Goal: Task Accomplishment & Management: Use online tool/utility

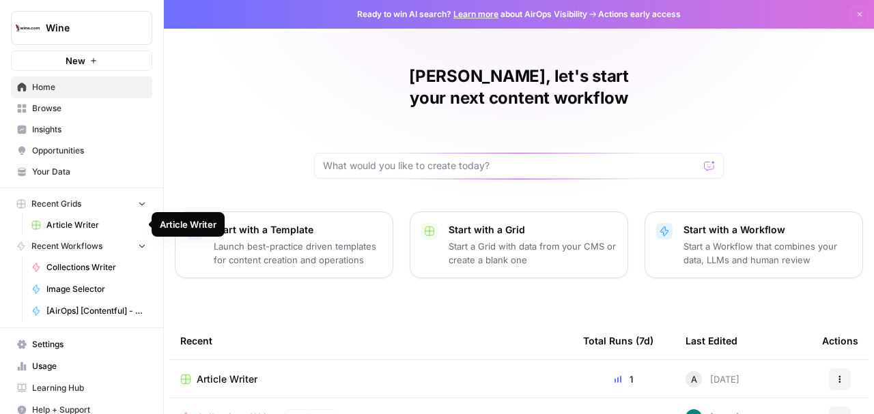
click at [68, 226] on span "Article Writer" at bounding box center [96, 225] width 100 height 12
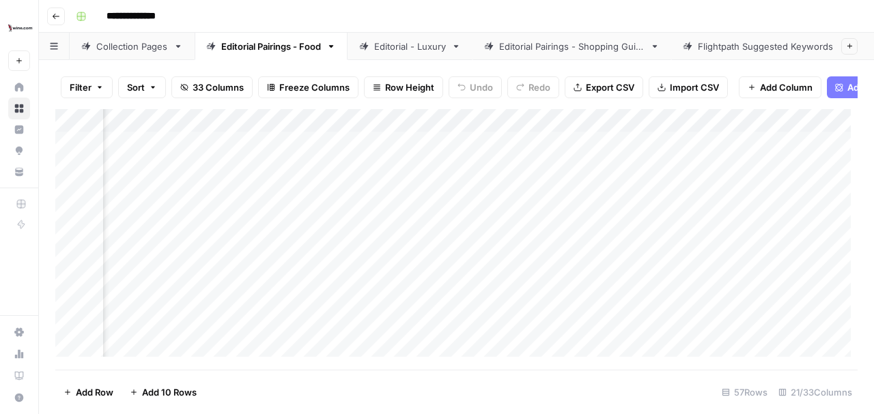
scroll to position [0, 1222]
click at [408, 220] on div "Add Column" at bounding box center [456, 236] width 802 height 255
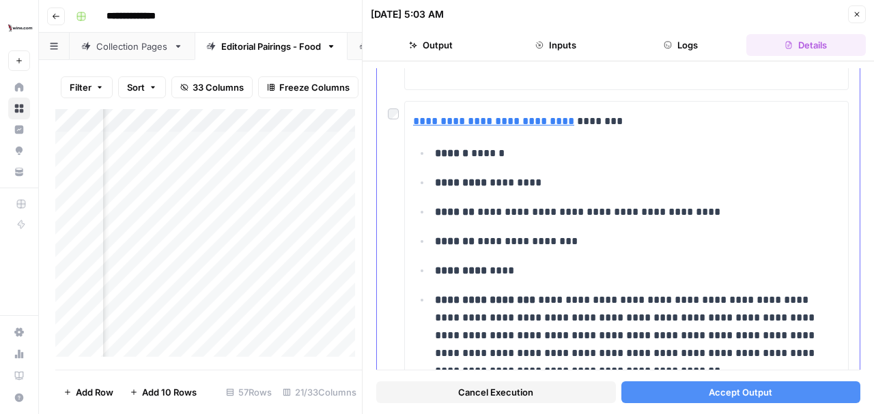
scroll to position [2636, 0]
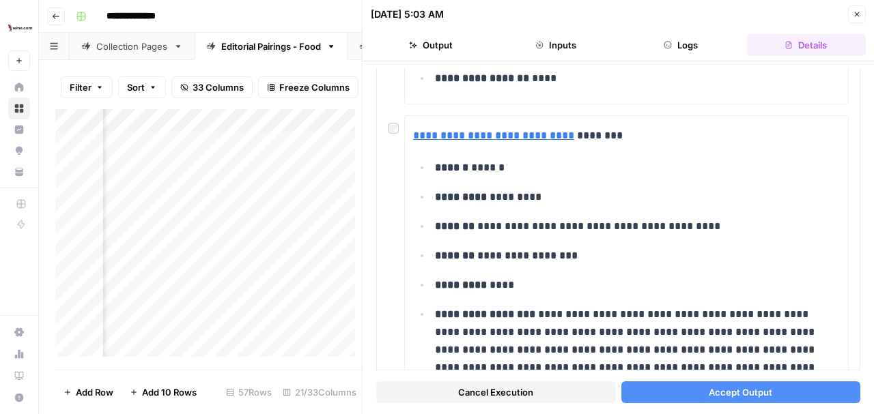
click at [750, 393] on span "Accept Output" at bounding box center [740, 393] width 63 height 14
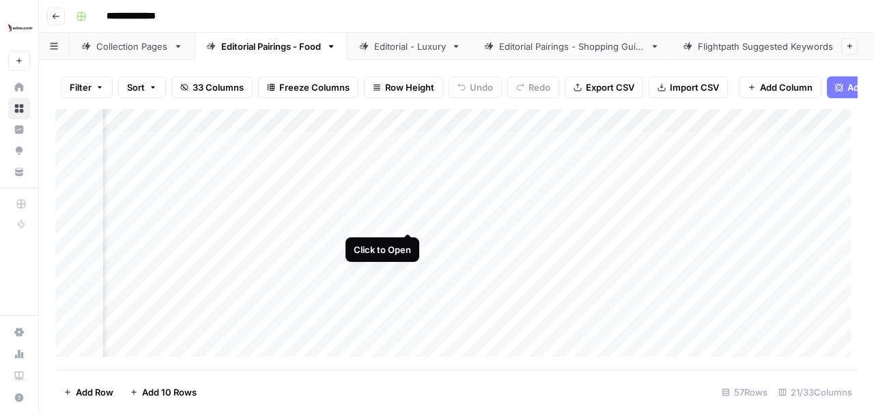
click at [408, 218] on div "Add Column" at bounding box center [456, 236] width 802 height 255
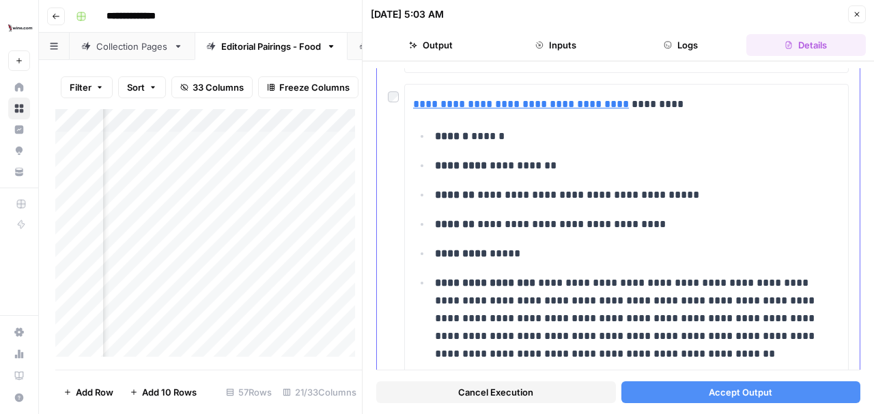
scroll to position [2155, 0]
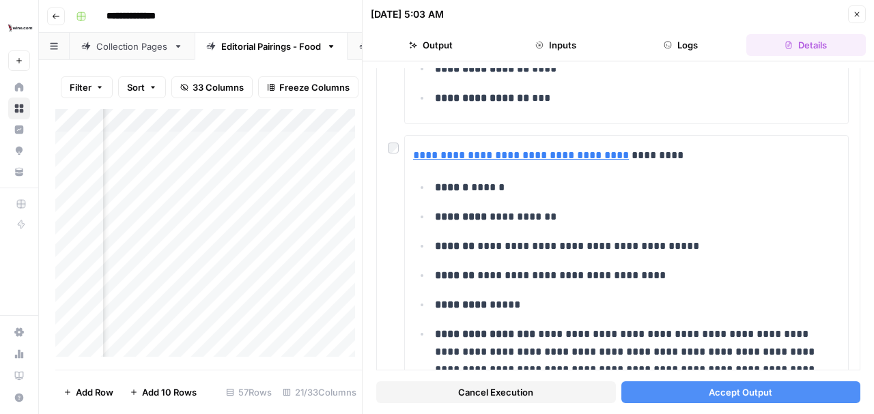
click at [747, 392] on span "Accept Output" at bounding box center [740, 393] width 63 height 14
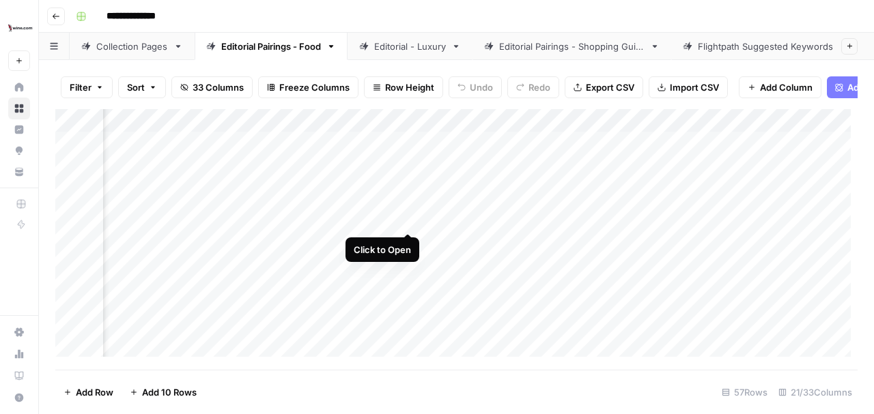
click at [409, 220] on div "Add Column" at bounding box center [456, 236] width 802 height 255
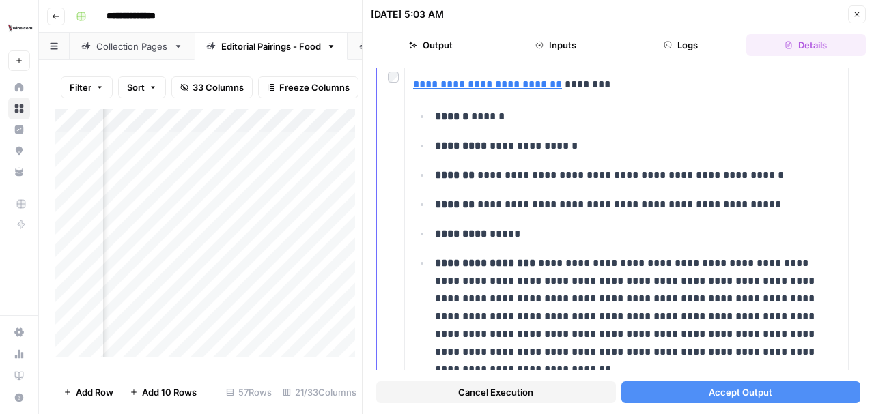
scroll to position [819, 0]
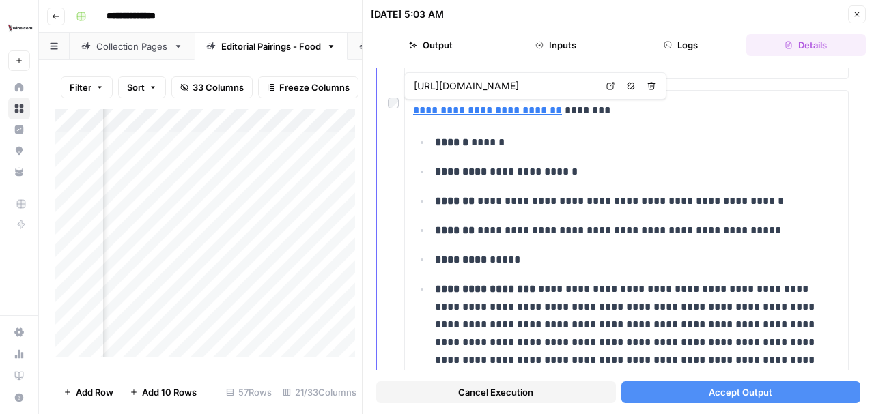
click at [730, 393] on span "Accept Output" at bounding box center [740, 393] width 63 height 14
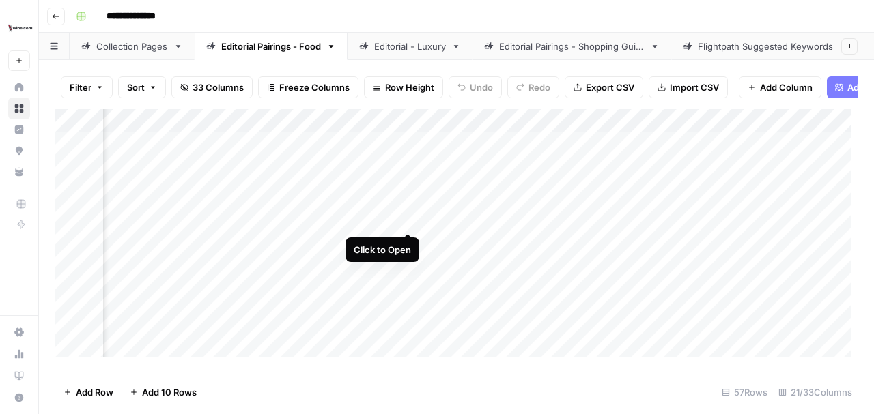
click at [408, 218] on div "Add Column" at bounding box center [456, 236] width 802 height 255
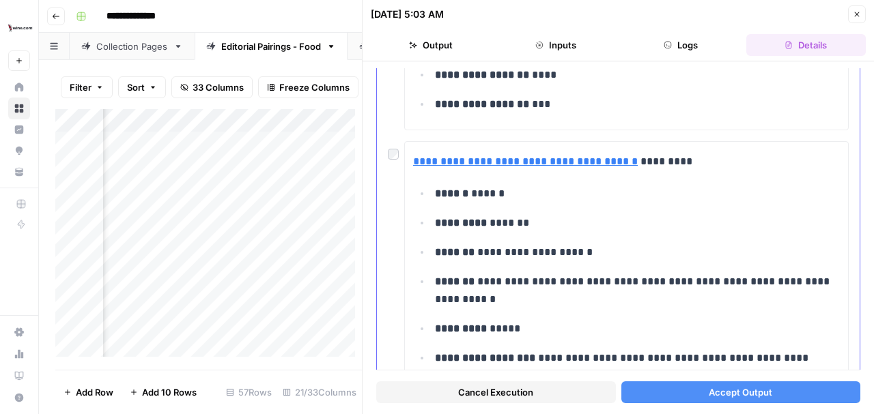
scroll to position [2958, 0]
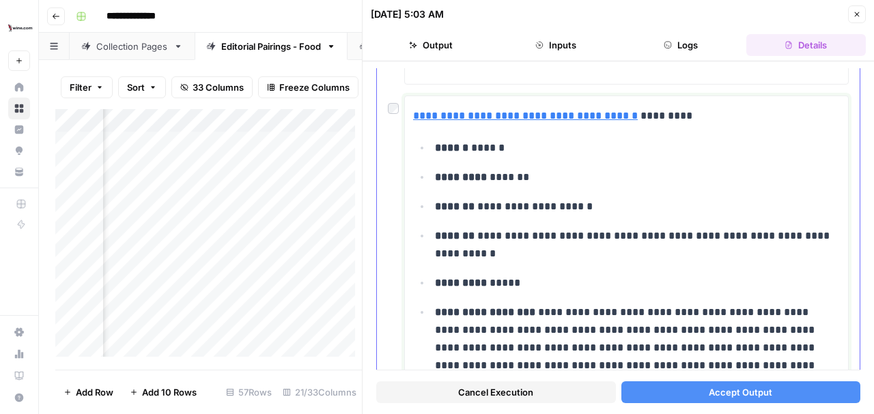
click at [543, 274] on p "********* *****" at bounding box center [634, 283] width 399 height 18
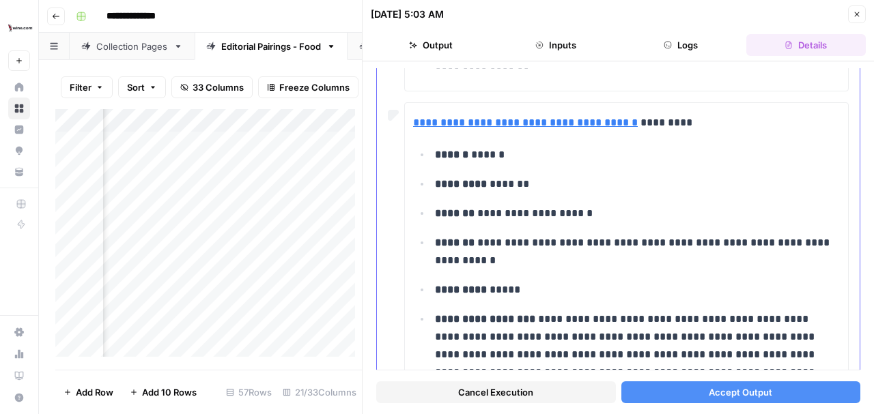
scroll to position [2867, 0]
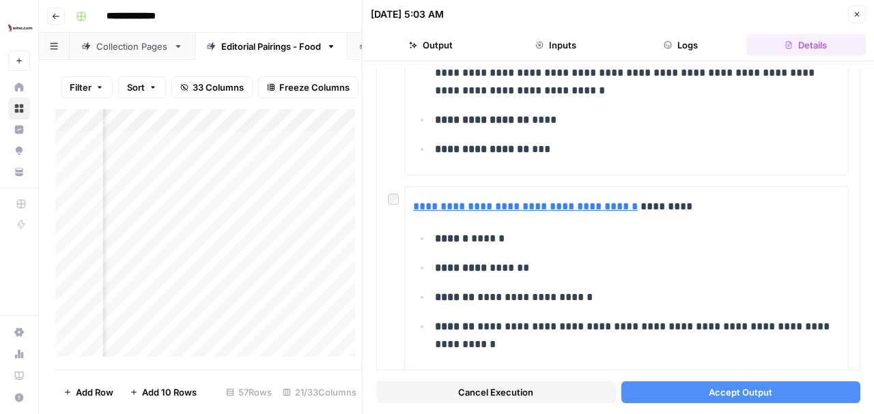
click at [752, 395] on span "Accept Output" at bounding box center [740, 393] width 63 height 14
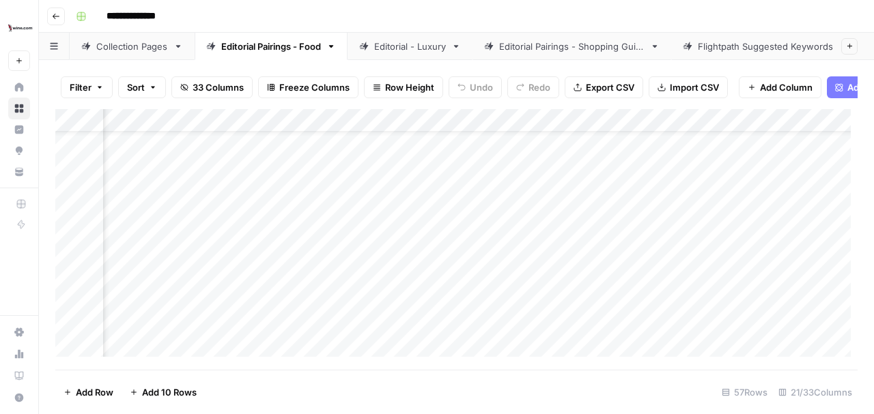
scroll to position [45, 437]
click at [460, 268] on div "Add Column" at bounding box center [456, 236] width 802 height 255
click at [512, 262] on div "Add Column" at bounding box center [456, 236] width 802 height 255
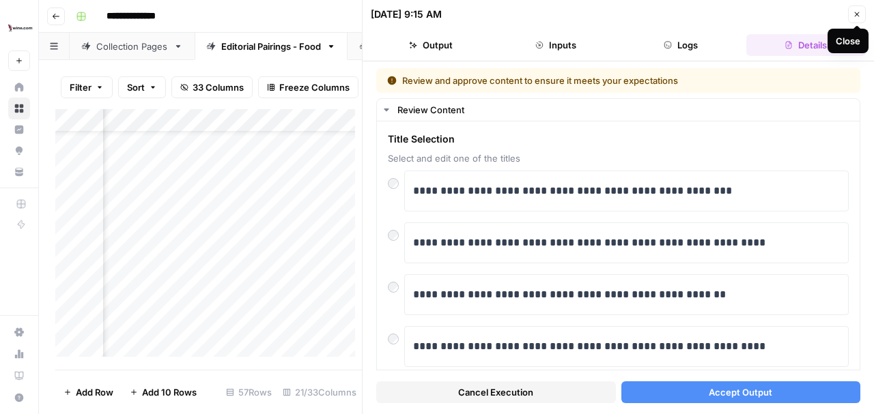
click at [856, 12] on icon "button" at bounding box center [857, 14] width 8 height 8
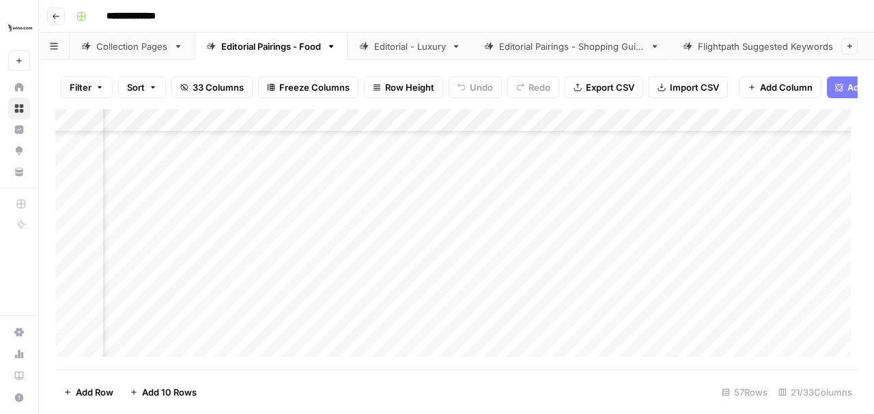
scroll to position [455, 437]
click at [435, 274] on div "Add Column" at bounding box center [456, 236] width 802 height 255
click at [125, 45] on div "Collection Pages" at bounding box center [132, 47] width 72 height 14
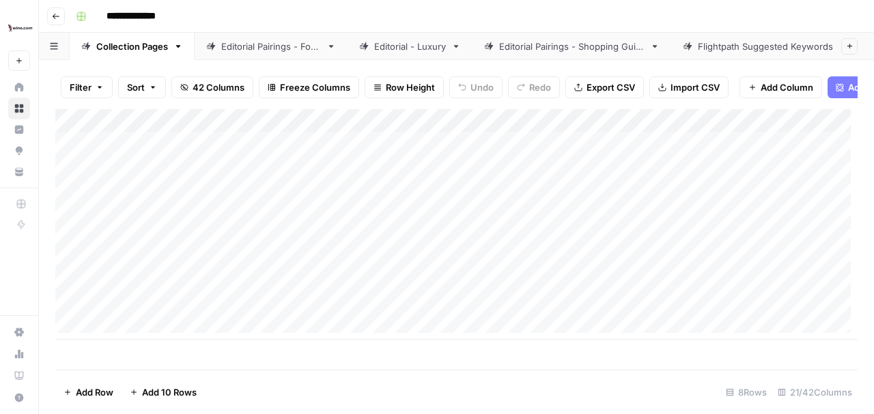
click at [247, 42] on div "Editorial Pairings - Food" at bounding box center [271, 47] width 100 height 14
click at [339, 14] on div "**********" at bounding box center [465, 16] width 790 height 22
click at [125, 45] on div "Collection Pages" at bounding box center [132, 47] width 72 height 14
click at [265, 44] on div "Editorial Pairings - Food" at bounding box center [271, 47] width 100 height 14
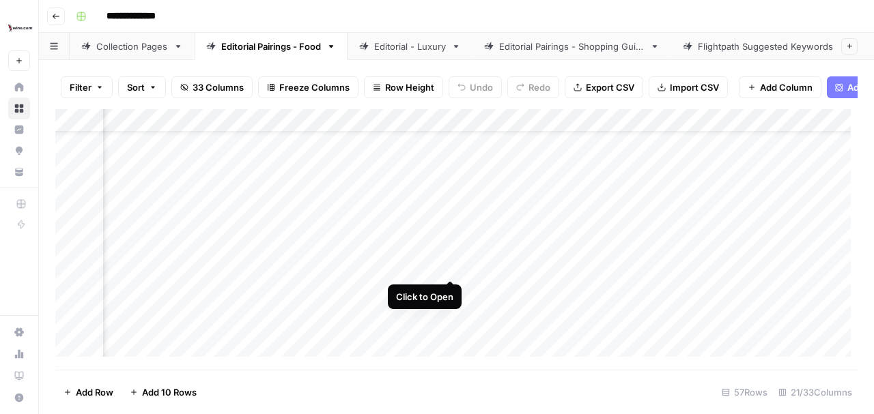
click at [452, 264] on div "Add Column" at bounding box center [456, 236] width 802 height 255
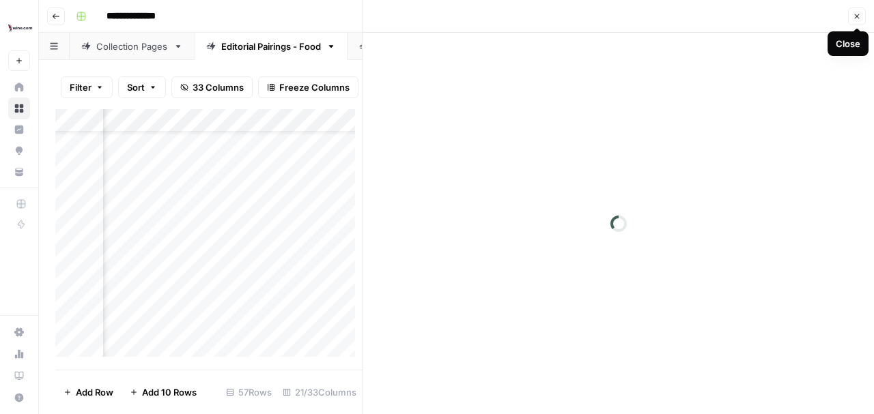
click at [855, 16] on icon "button" at bounding box center [857, 16] width 8 height 8
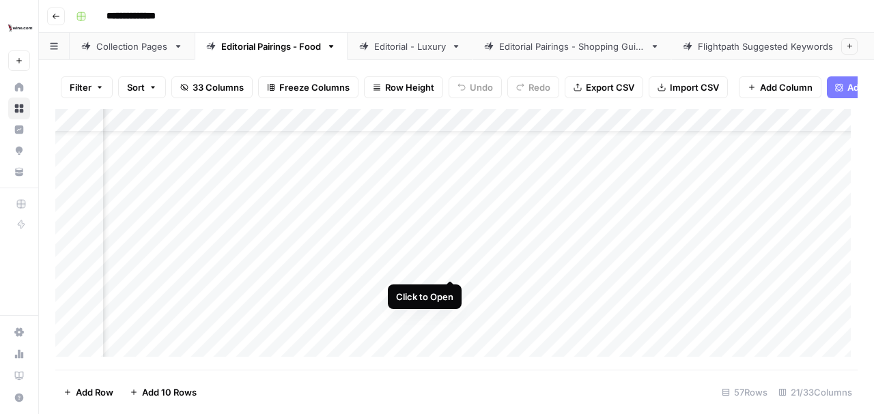
click at [451, 266] on div "Add Column" at bounding box center [456, 236] width 802 height 255
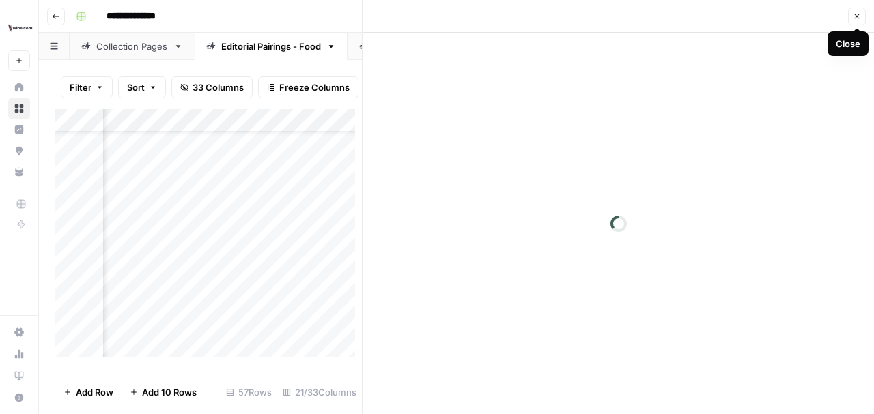
click at [858, 18] on icon "button" at bounding box center [857, 16] width 5 height 5
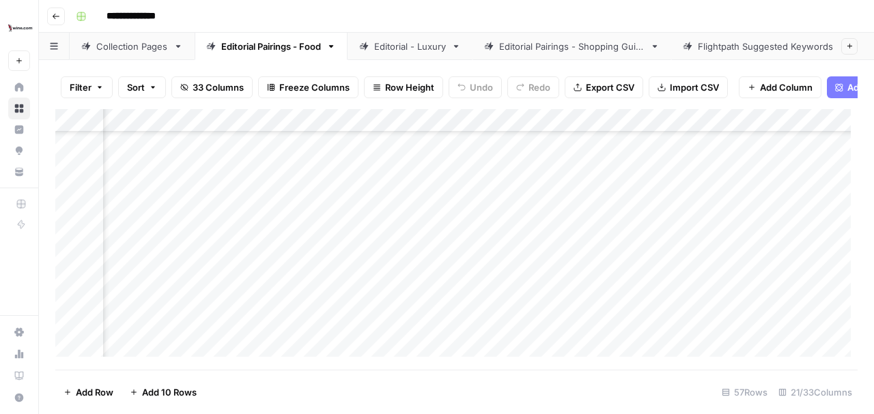
scroll to position [500, 498]
click at [449, 231] on div "Add Column" at bounding box center [456, 236] width 802 height 255
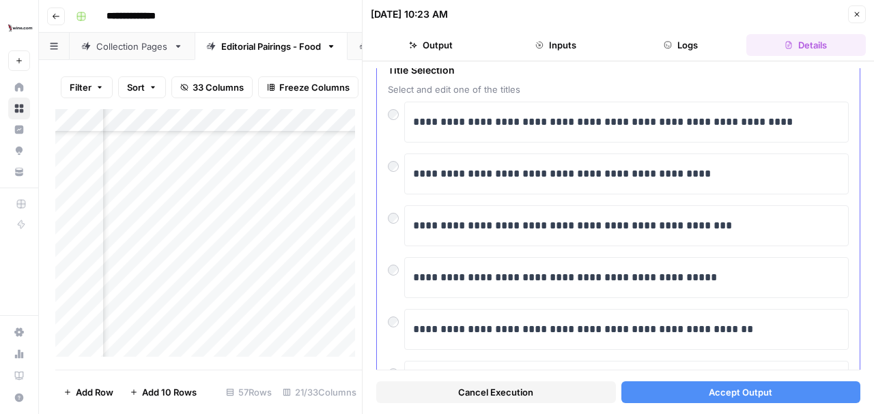
scroll to position [23, 0]
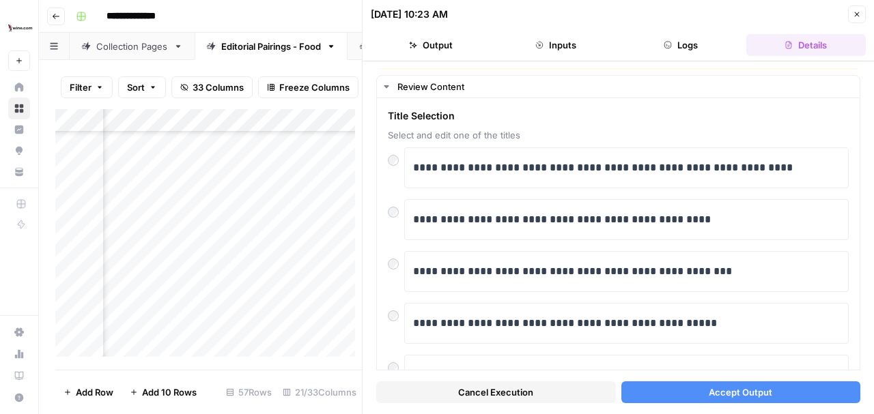
click at [859, 17] on icon "button" at bounding box center [857, 14] width 8 height 8
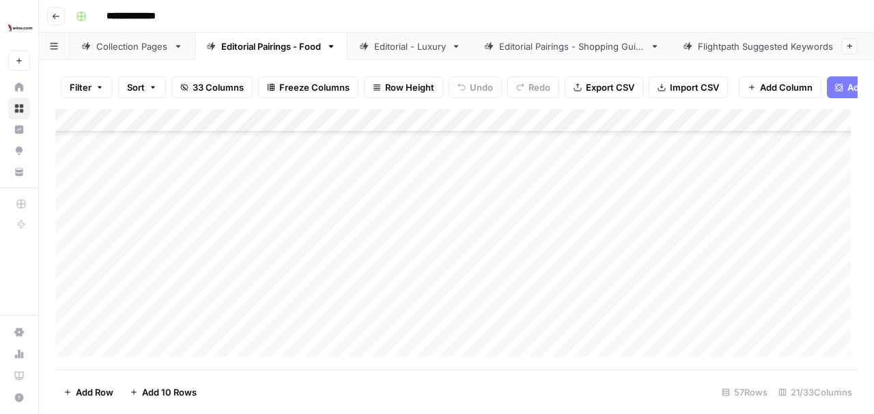
scroll to position [1120, 0]
click at [408, 332] on div "Add Column" at bounding box center [456, 236] width 802 height 255
click at [691, 332] on div "Add Column" at bounding box center [456, 236] width 802 height 255
click at [250, 330] on div "Add Column" at bounding box center [456, 236] width 802 height 255
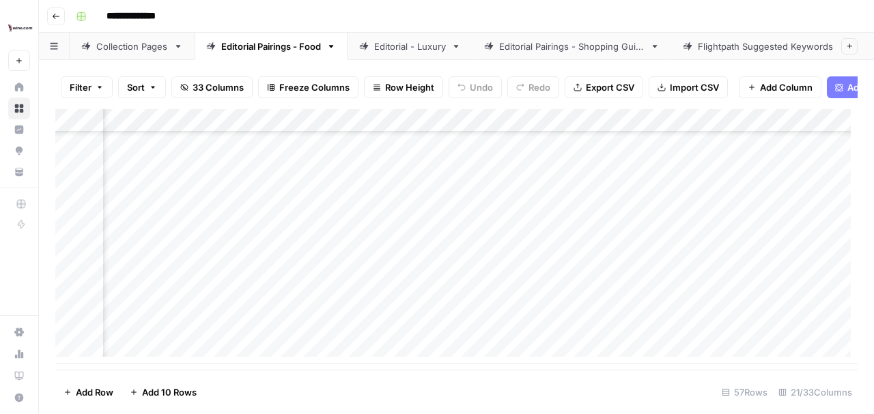
click at [319, 333] on div "Add Column" at bounding box center [456, 236] width 802 height 255
click at [545, 266] on div "Add Column" at bounding box center [456, 236] width 802 height 255
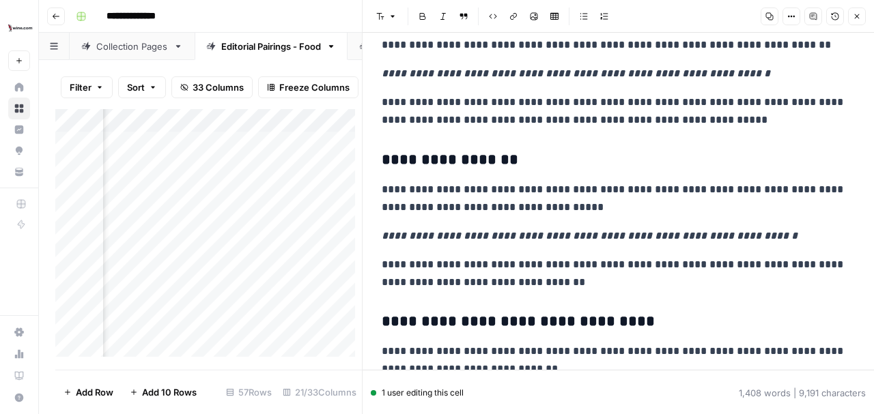
scroll to position [864, 0]
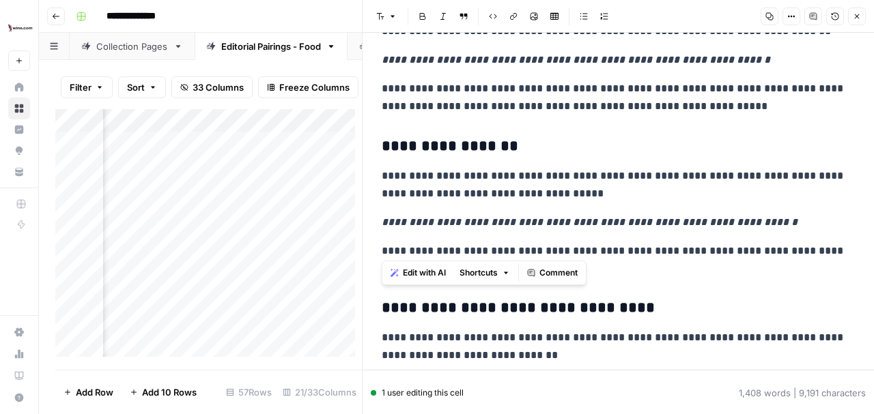
drag, startPoint x: 386, startPoint y: 147, endPoint x: 649, endPoint y: 241, distance: 279.8
click at [669, 242] on p "**********" at bounding box center [615, 259] width 466 height 35
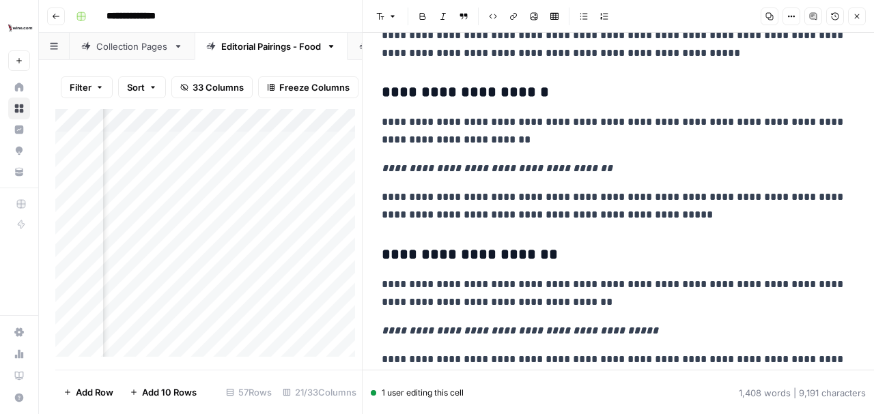
scroll to position [1683, 0]
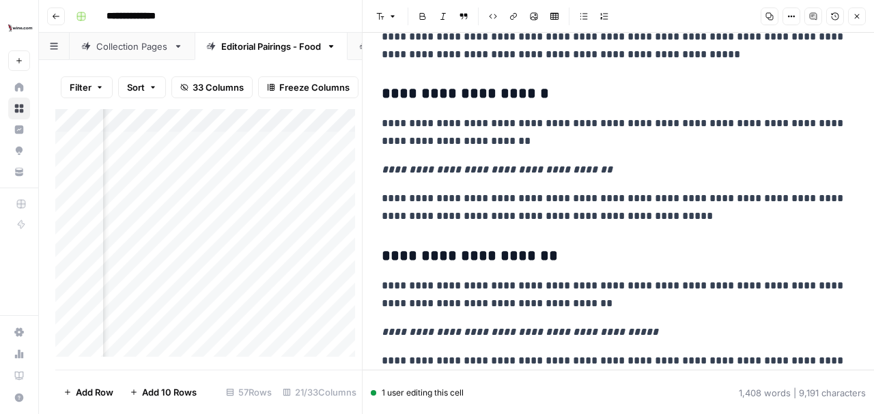
click at [711, 216] on p "**********" at bounding box center [615, 207] width 466 height 35
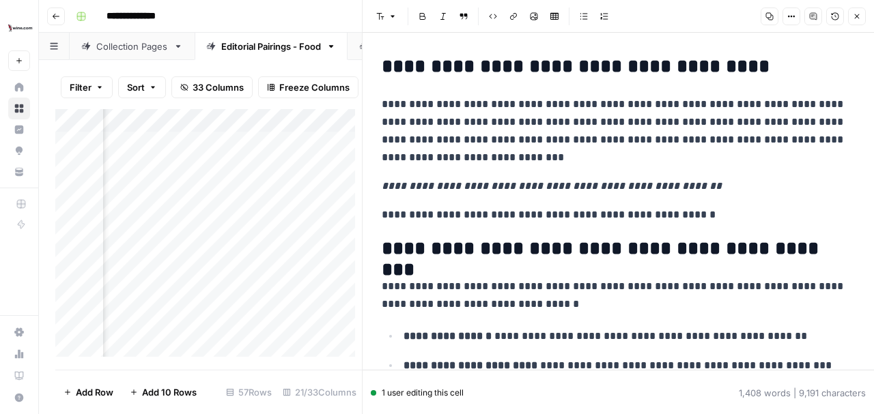
scroll to position [91, 0]
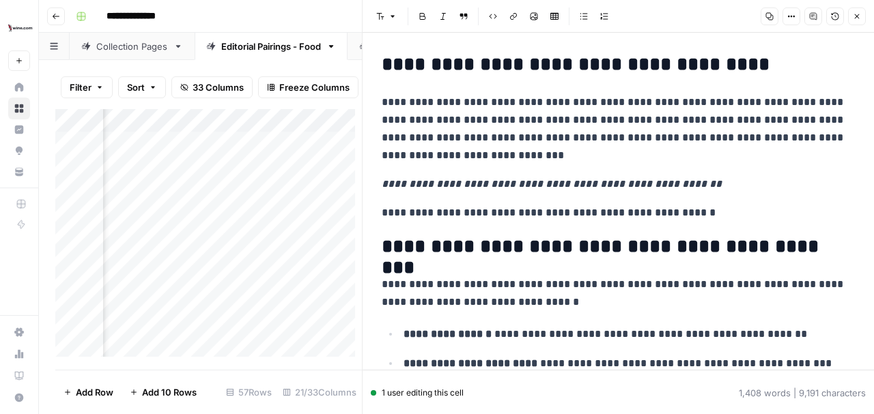
click at [726, 213] on p "**********" at bounding box center [615, 213] width 466 height 18
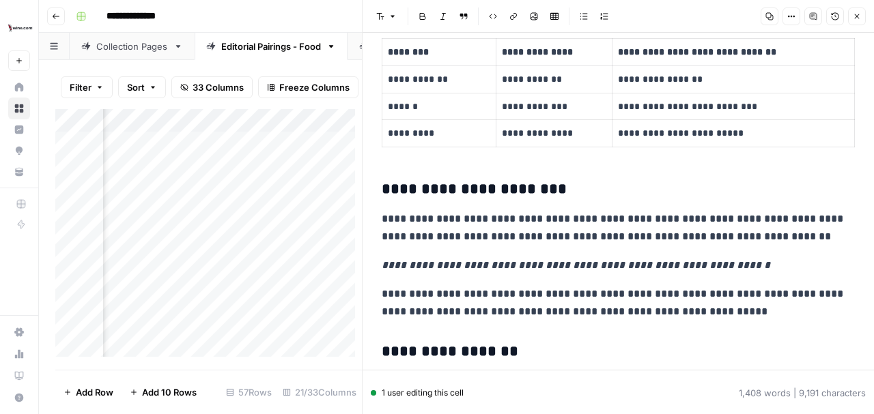
scroll to position [773, 0]
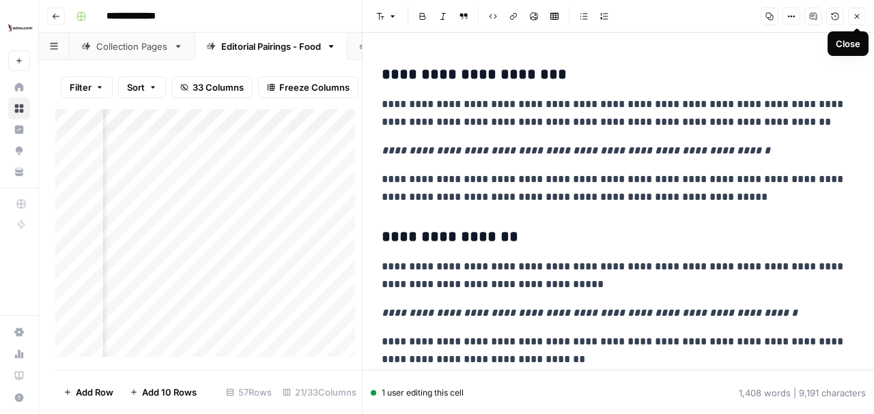
click at [858, 16] on icon "button" at bounding box center [857, 16] width 8 height 8
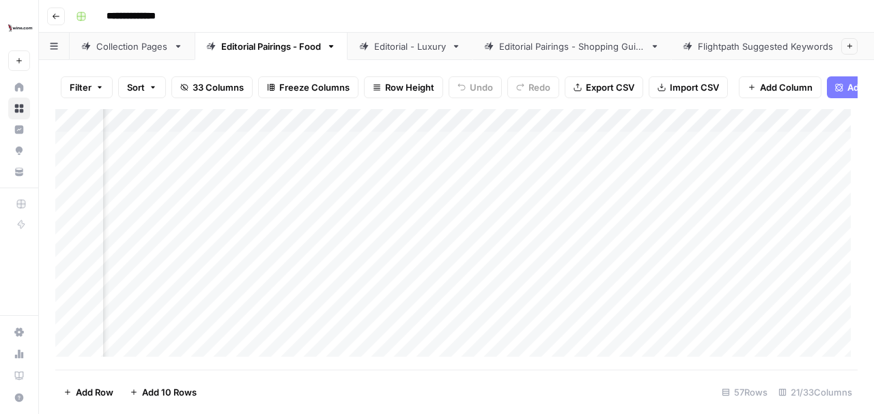
scroll to position [0, 1881]
click at [318, 218] on div "Add Column" at bounding box center [456, 236] width 802 height 255
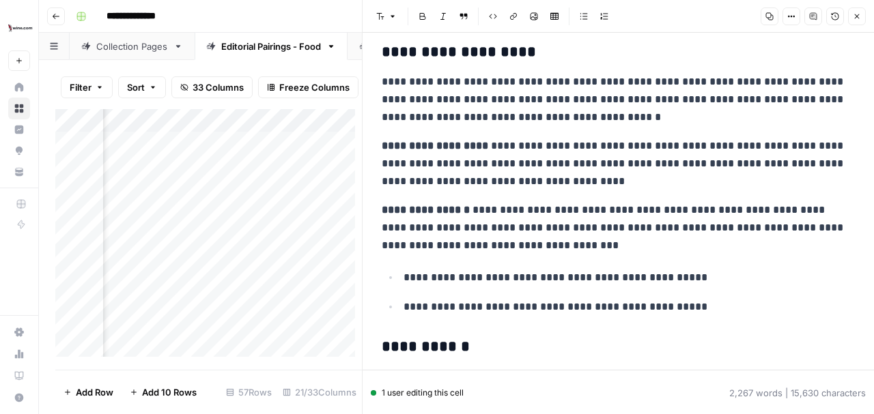
scroll to position [2594, 0]
click at [857, 18] on icon "button" at bounding box center [857, 16] width 8 height 8
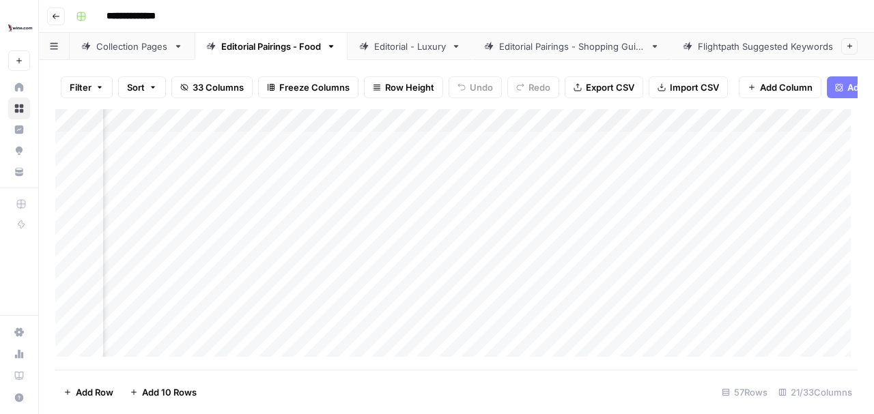
scroll to position [0, 154]
